Goal: Find contact information: Find contact information

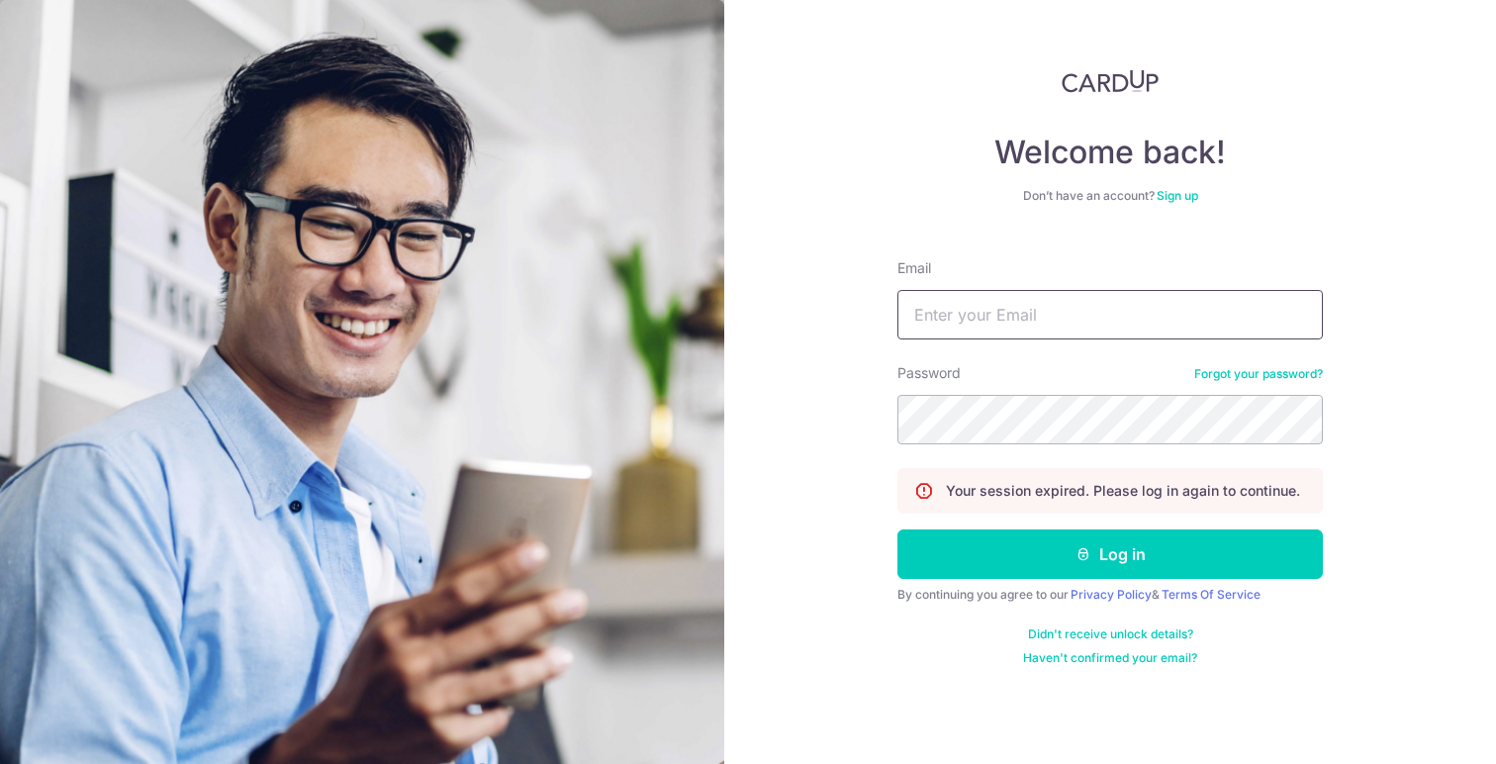
type input "[EMAIL_ADDRESS][DOMAIN_NAME]"
click at [1110, 554] on button "Log in" at bounding box center [1109, 553] width 425 height 49
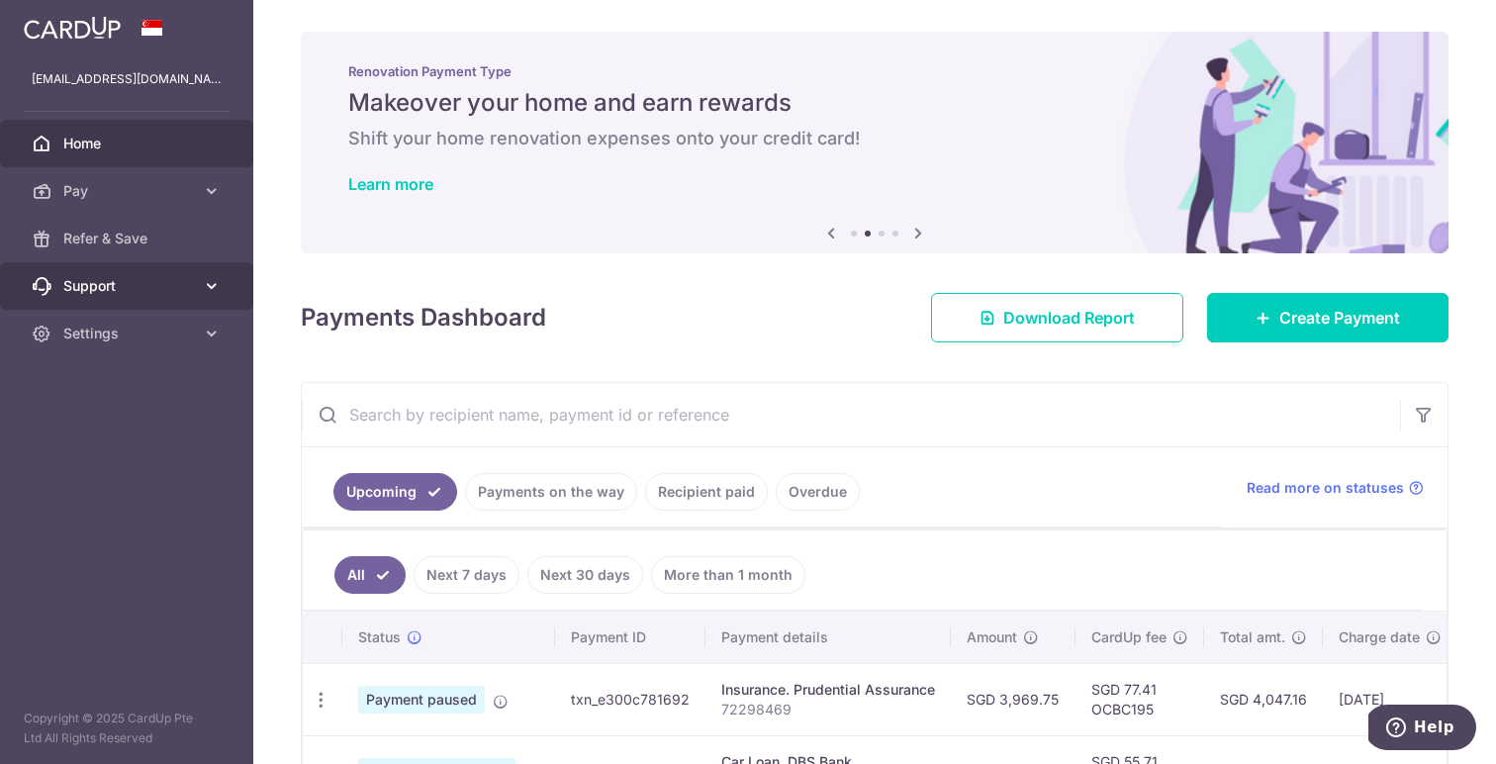
click at [112, 291] on span "Support" at bounding box center [128, 286] width 131 height 20
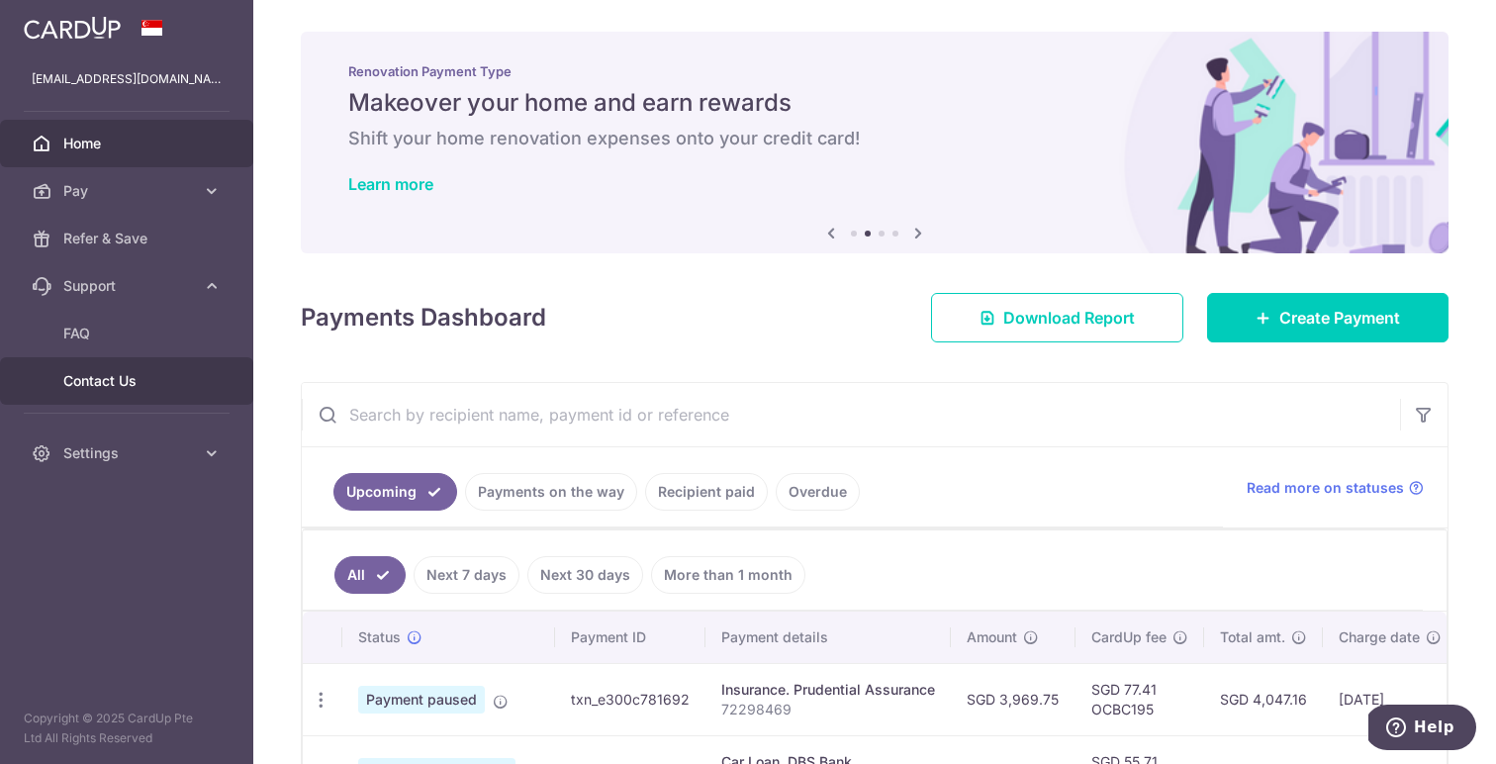
click at [91, 383] on span "Contact Us" at bounding box center [128, 381] width 131 height 20
